Goal: Navigation & Orientation: Find specific page/section

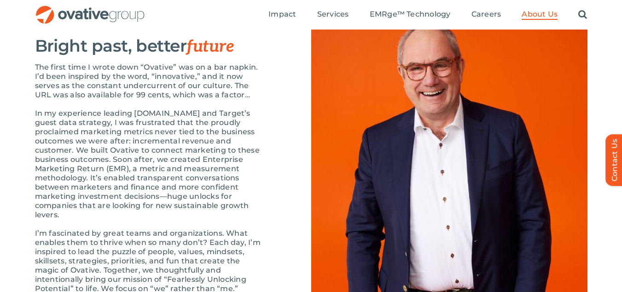
scroll to position [988, 0]
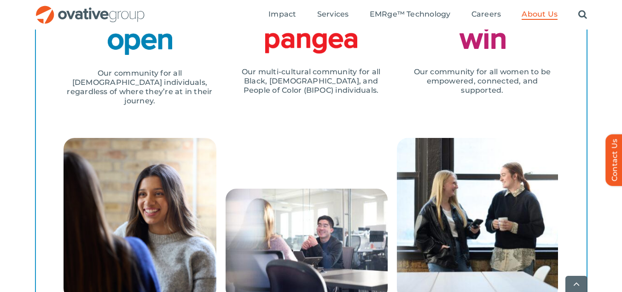
scroll to position [1309, 0]
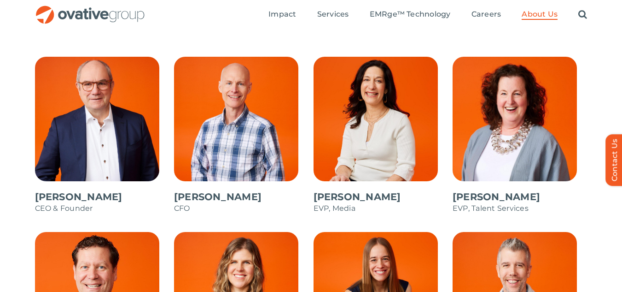
scroll to position [786, 0]
